Goal: Task Accomplishment & Management: Complete application form

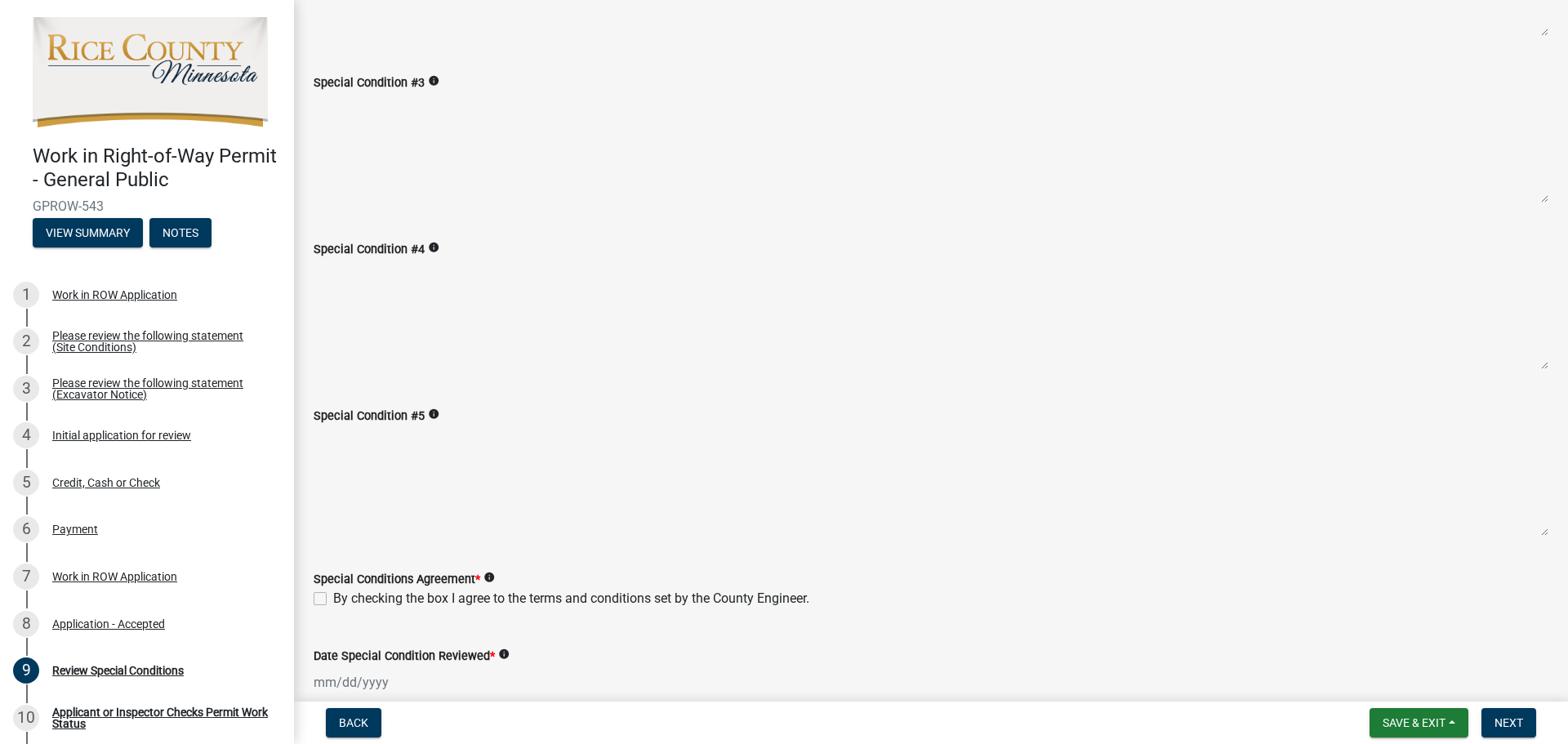
scroll to position [483, 0]
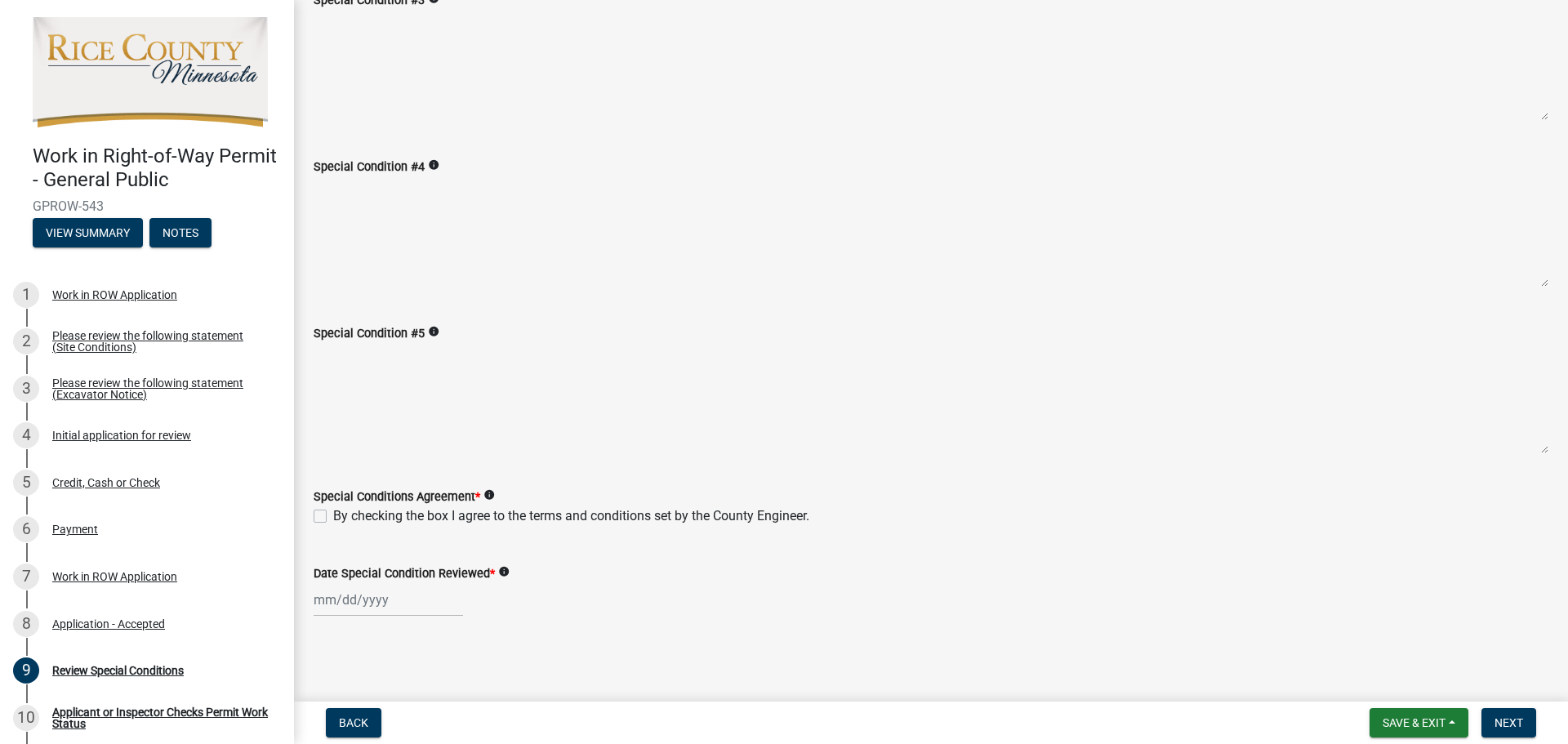
click at [333, 515] on label "By checking the box I agree to the terms and conditions set by the County Engin…" at bounding box center [571, 515] width 476 height 19
click at [333, 515] on input "By checking the box I agree to the terms and conditions set by the County Engin…" at bounding box center [338, 511] width 11 height 11
checkbox input "true"
click at [375, 615] on div at bounding box center [388, 600] width 150 height 34
select select "9"
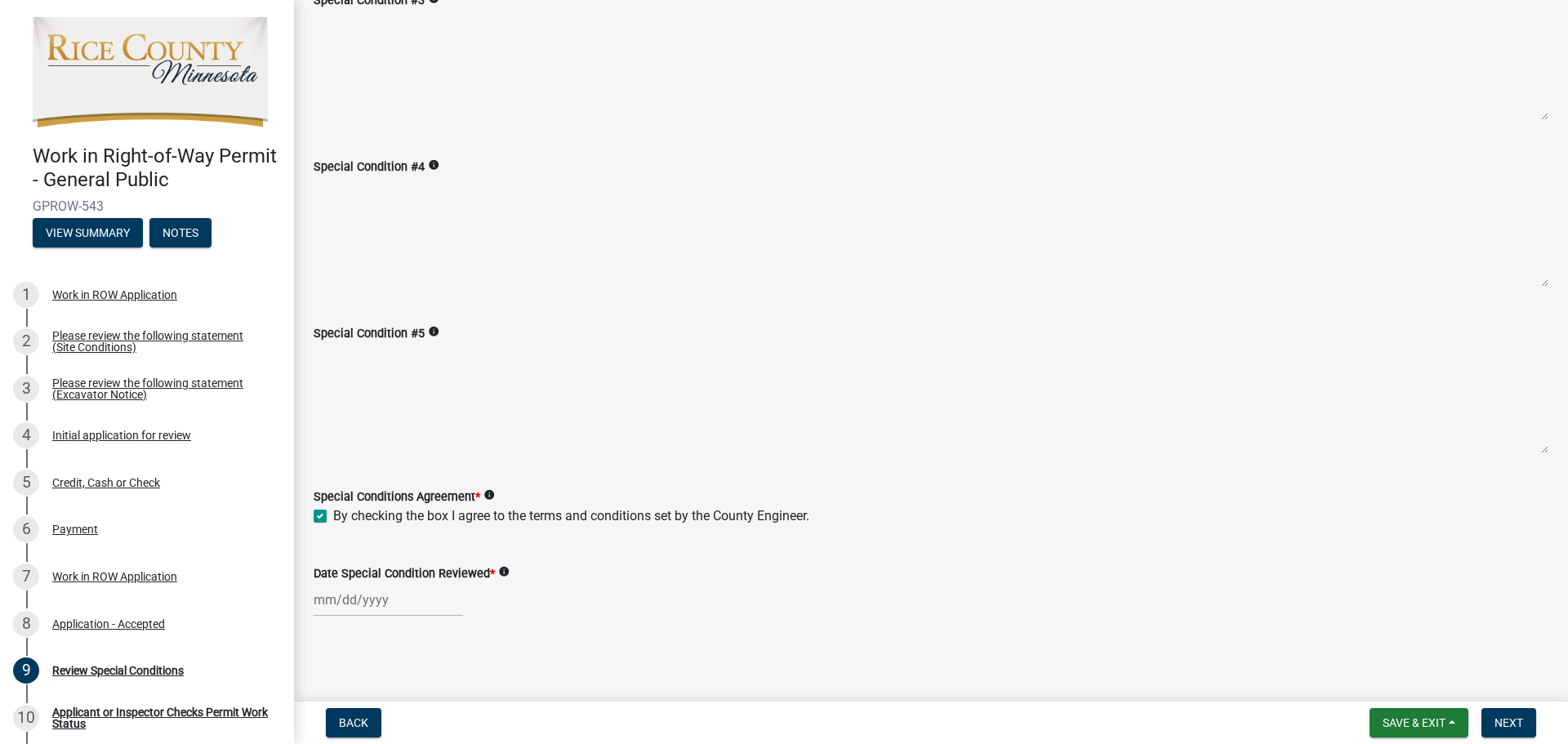
select select "2025"
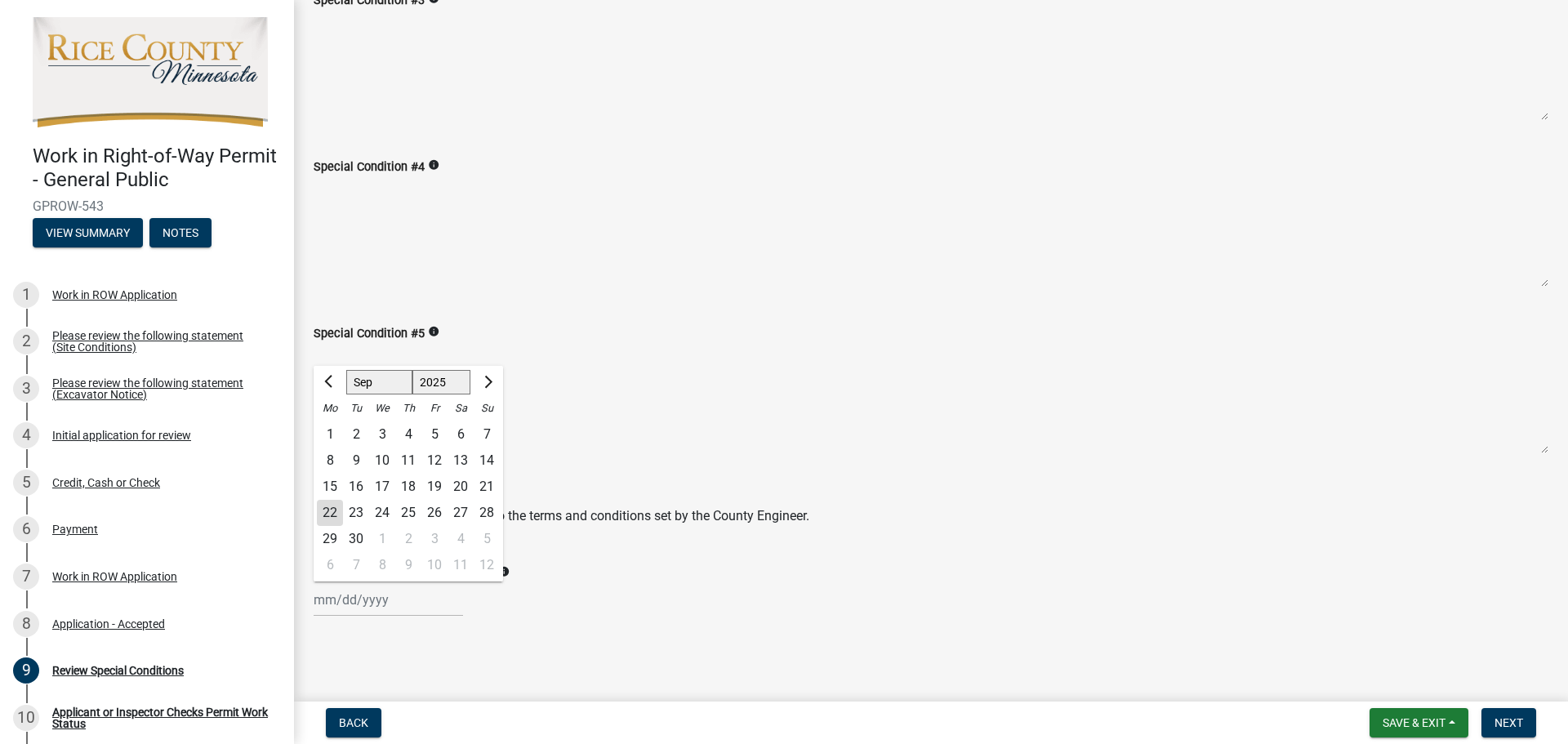
click at [334, 511] on div "22" at bounding box center [330, 513] width 26 height 26
type input "[DATE]"
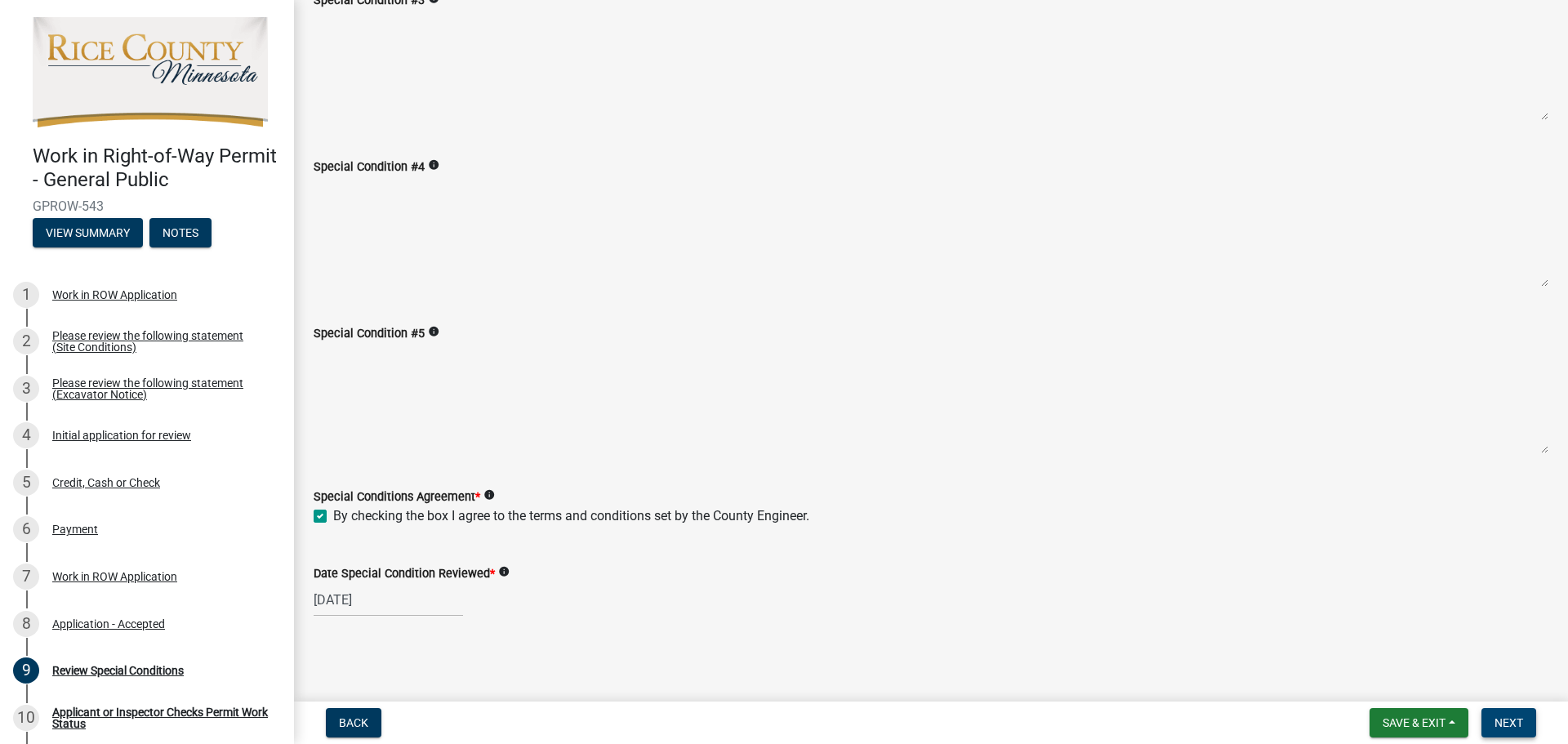
click at [1510, 732] on button "Next" at bounding box center [1509, 723] width 55 height 30
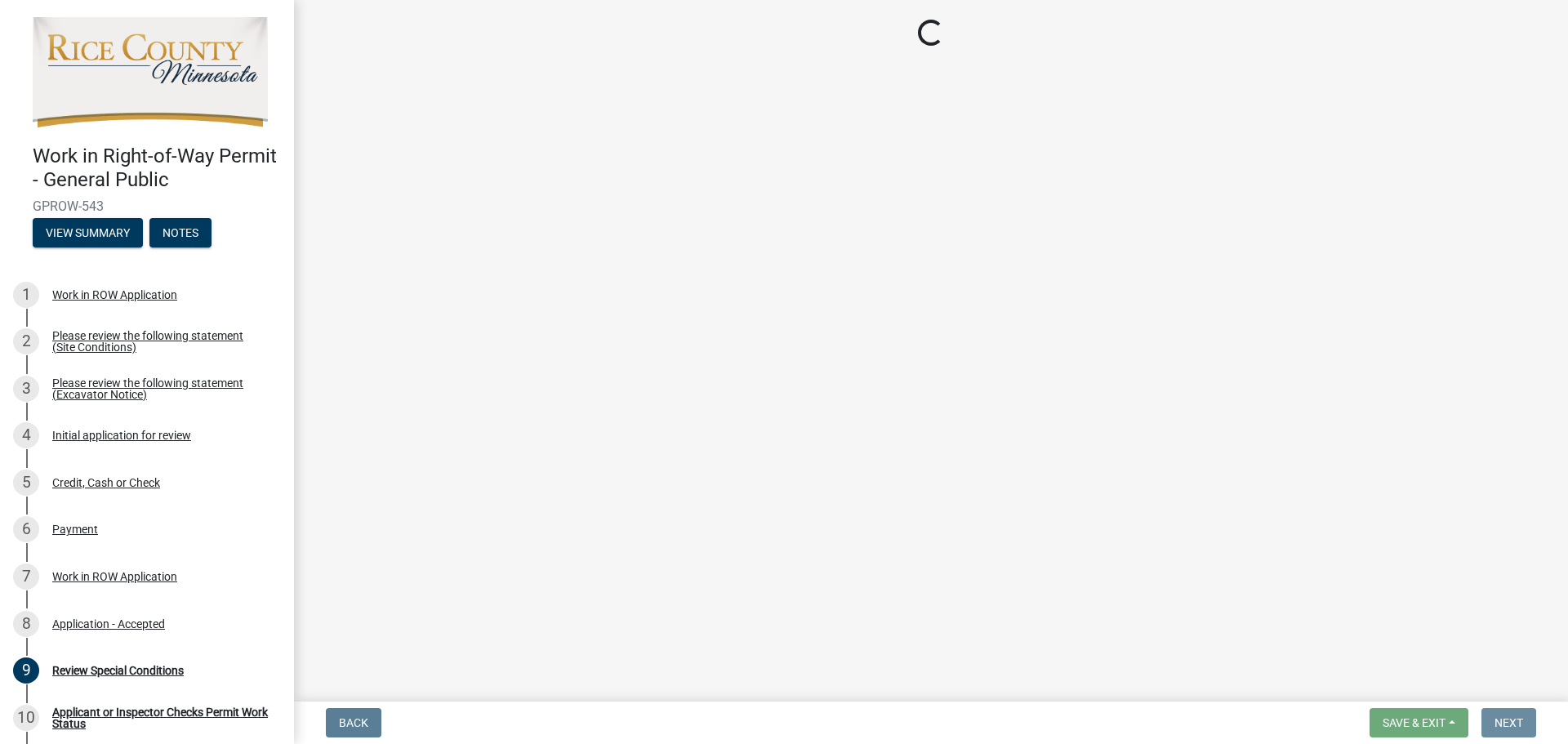
scroll to position [0, 0]
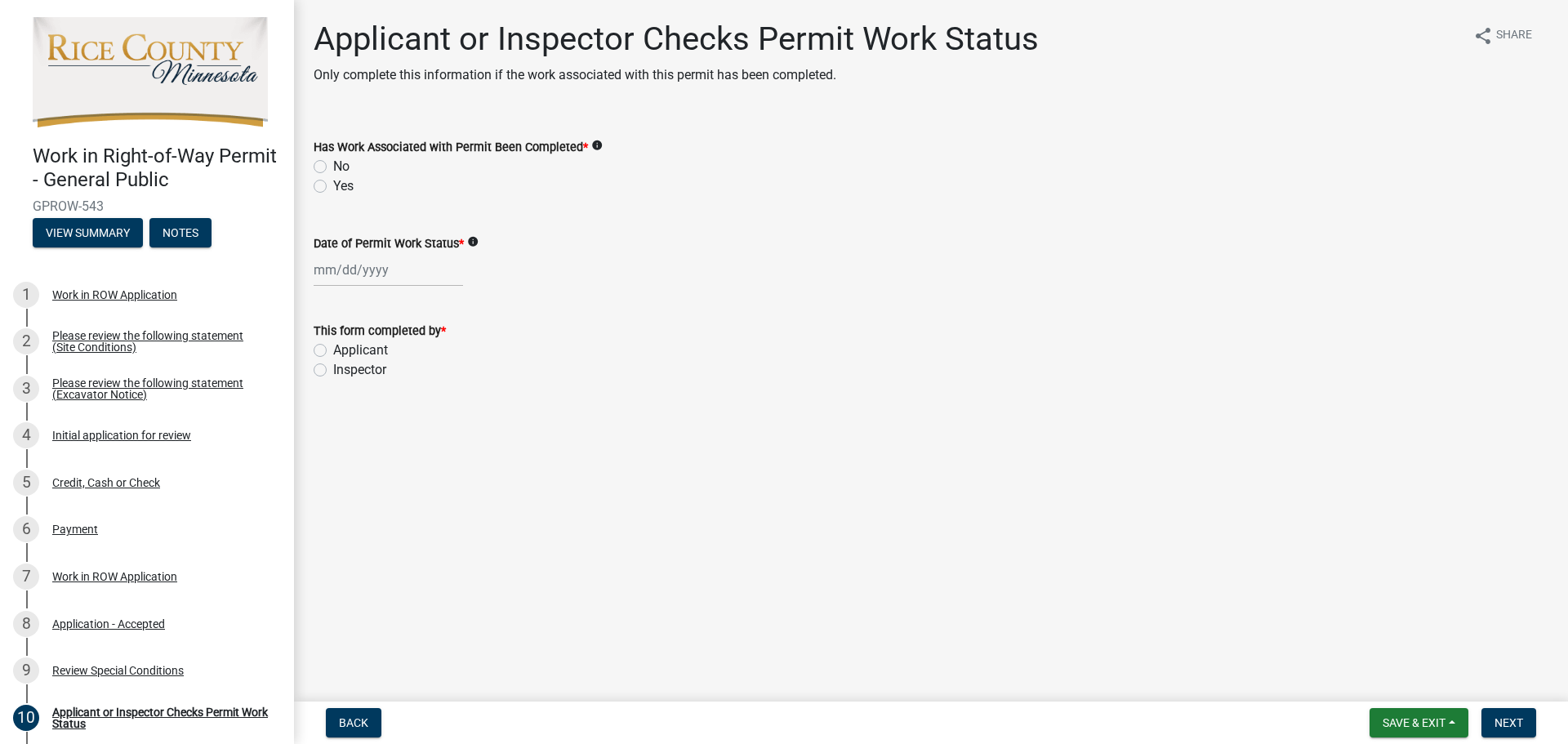
click at [338, 163] on label "No" at bounding box center [341, 166] width 16 height 19
click at [338, 163] on input "No" at bounding box center [338, 162] width 11 height 11
radio input "true"
click at [374, 284] on div at bounding box center [388, 270] width 150 height 34
select select "9"
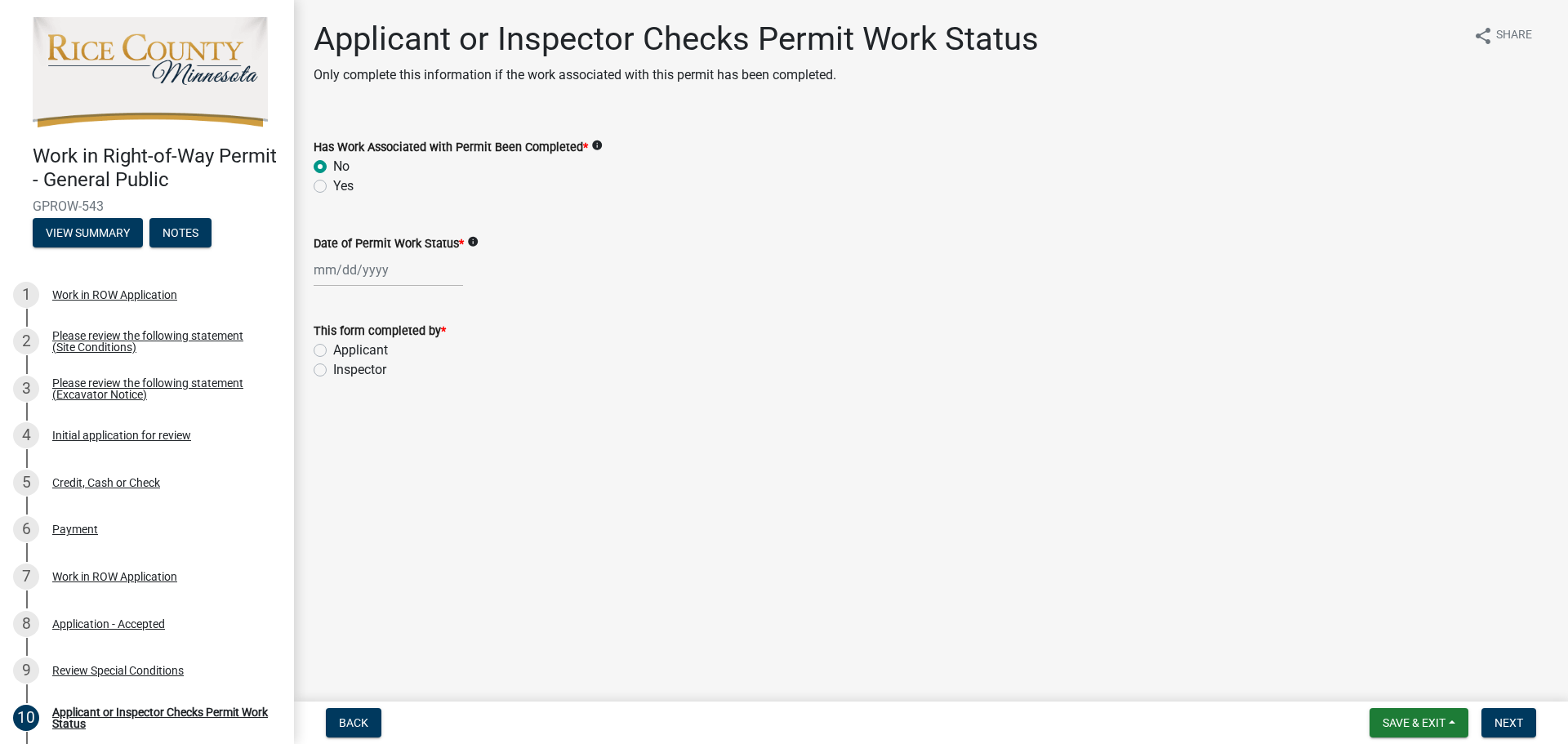
select select "2025"
click at [332, 437] on div "22" at bounding box center [330, 435] width 26 height 26
type input "[DATE]"
click at [362, 350] on label "Applicant" at bounding box center [360, 350] width 55 height 19
click at [344, 350] on input "Applicant" at bounding box center [338, 346] width 11 height 11
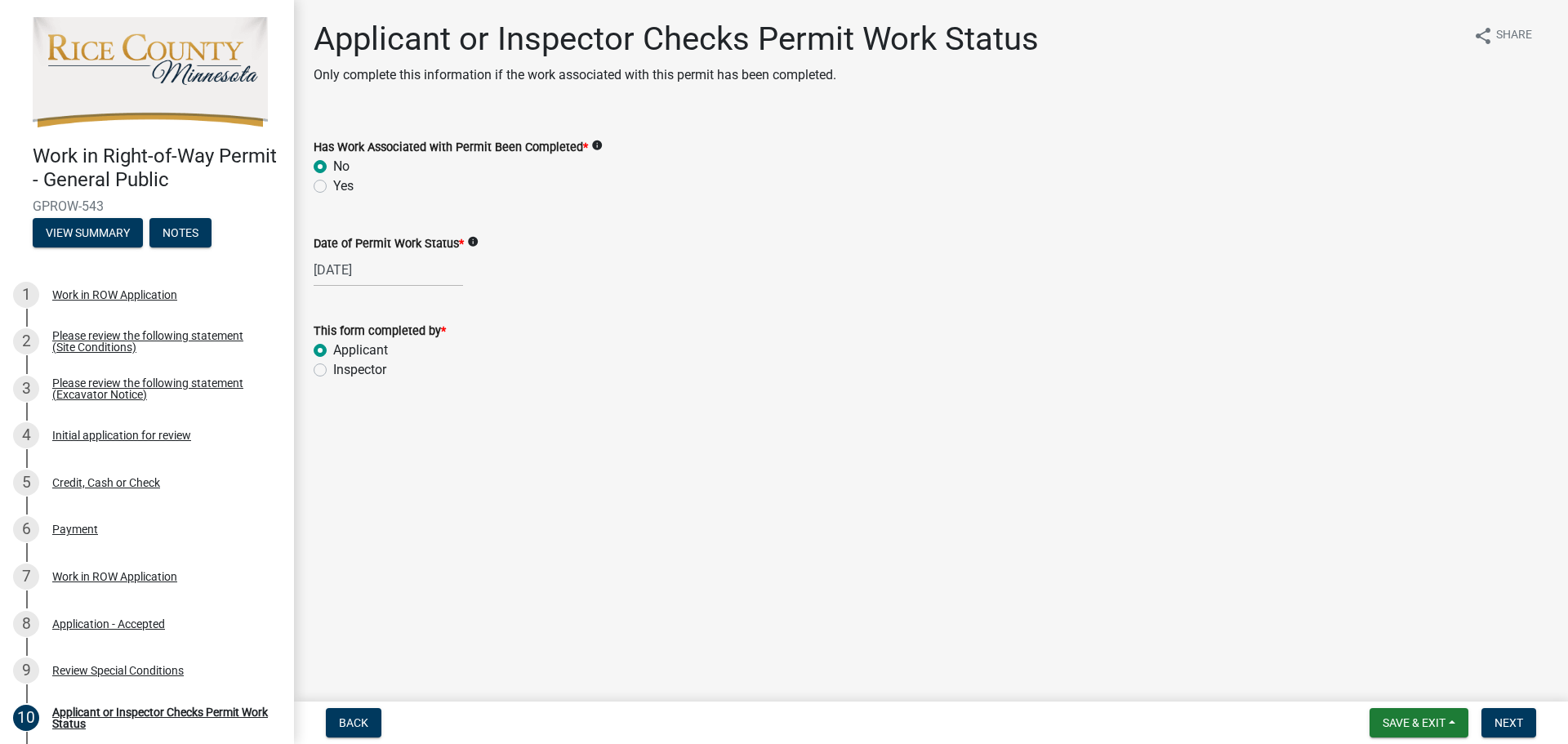
radio input "true"
click at [1504, 717] on span "Next" at bounding box center [1509, 723] width 29 height 13
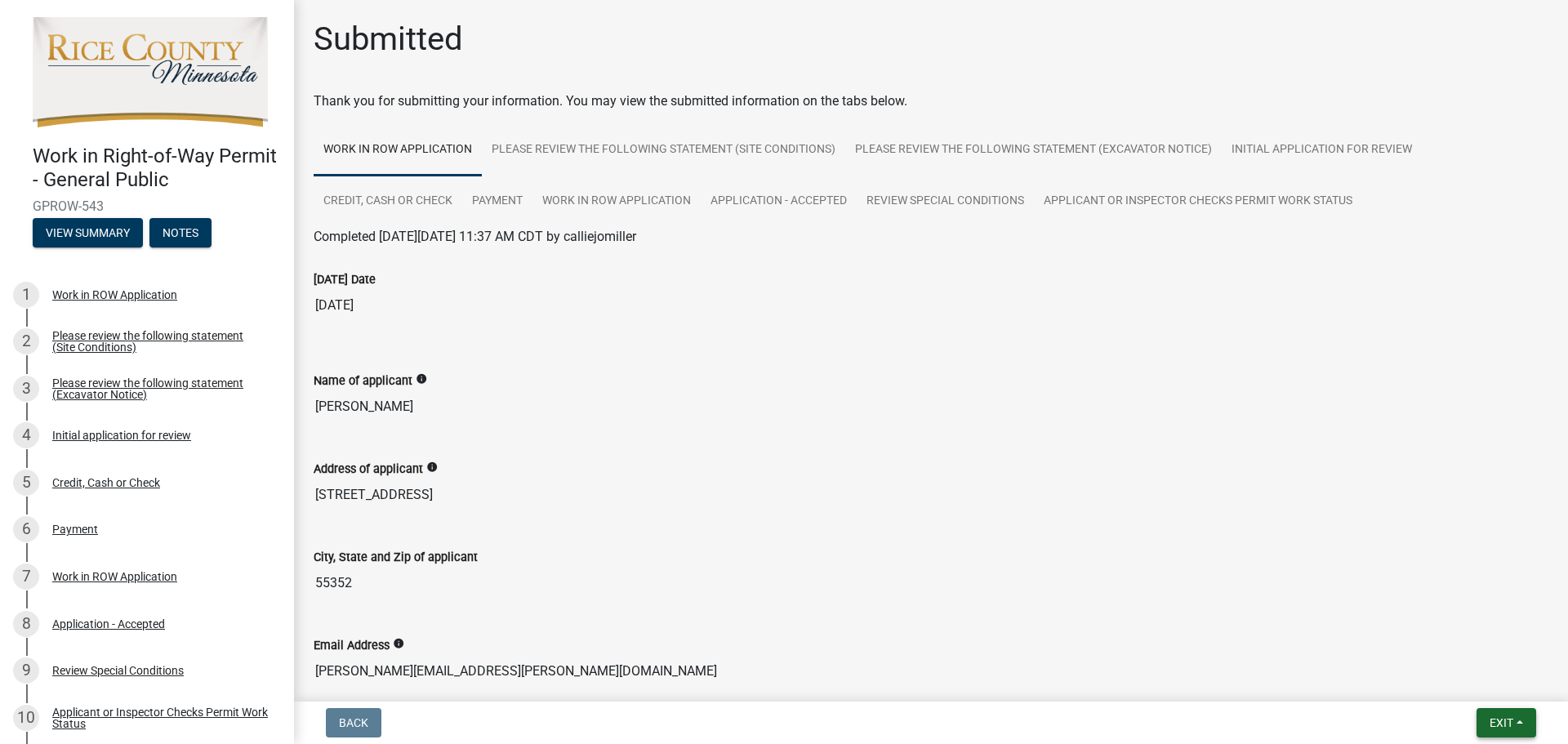
click at [1490, 723] on span "Exit" at bounding box center [1502, 723] width 24 height 13
click at [1493, 690] on button "Save & Exit" at bounding box center [1471, 681] width 130 height 39
